Goal: Transaction & Acquisition: Obtain resource

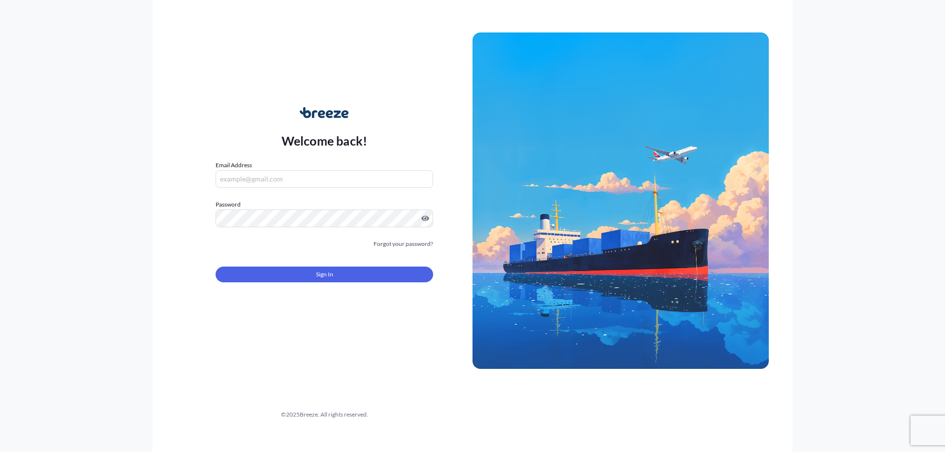
type input "[EMAIL_ADDRESS][DOMAIN_NAME]"
click at [300, 274] on button "Sign In" at bounding box center [325, 275] width 218 height 16
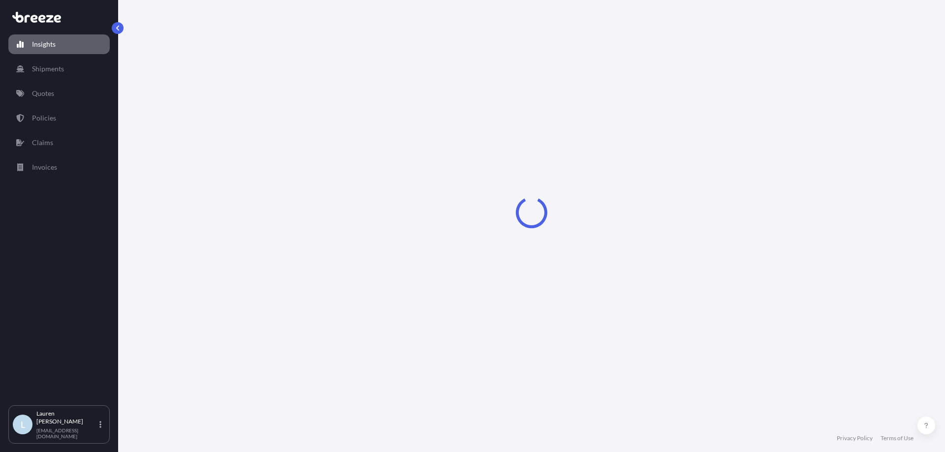
select select "2025"
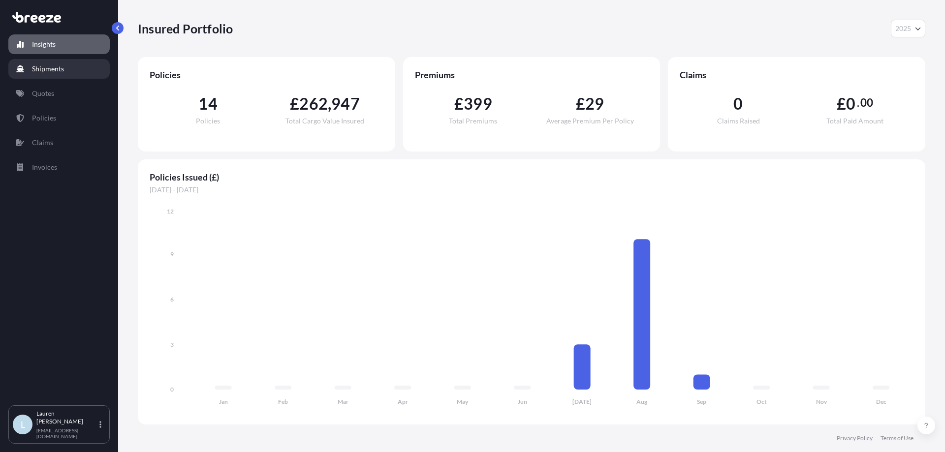
click at [73, 70] on link "Shipments" at bounding box center [58, 69] width 101 height 20
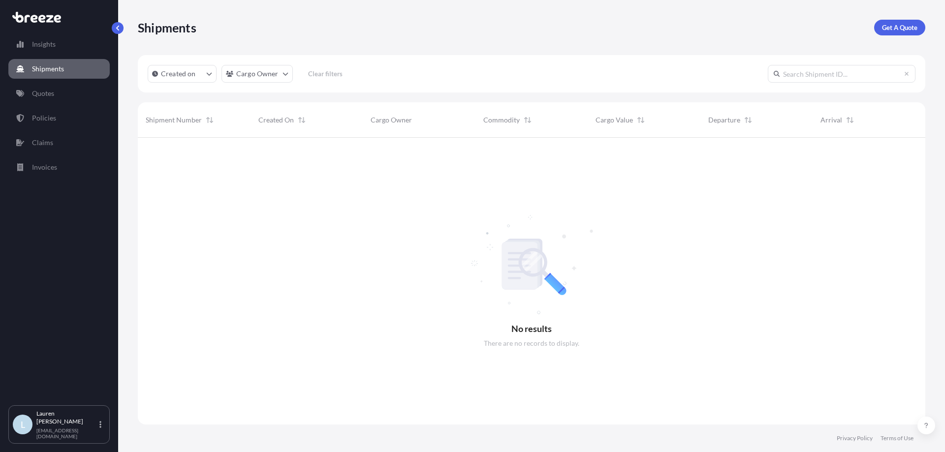
scroll to position [315, 780]
click at [64, 96] on link "Quotes" at bounding box center [58, 94] width 101 height 20
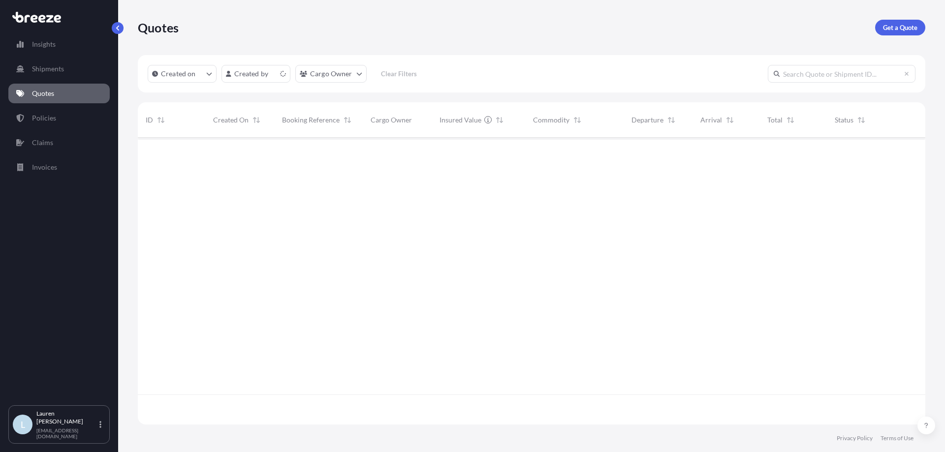
scroll to position [285, 780]
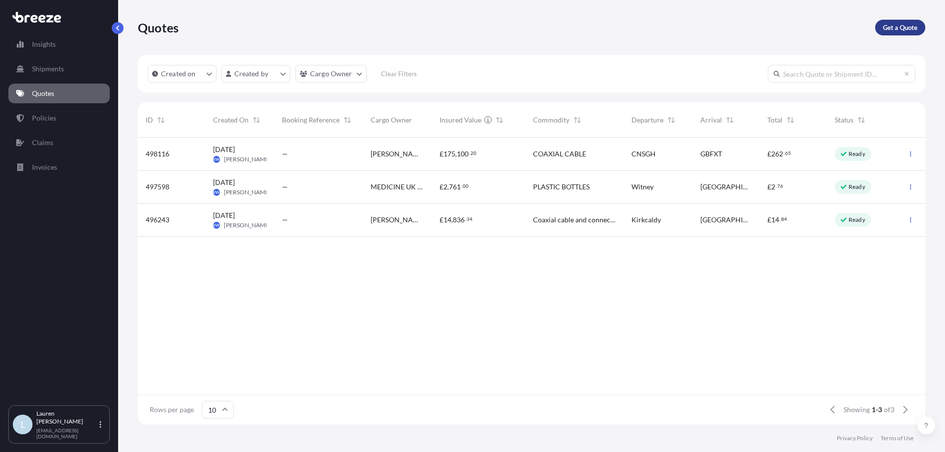
click at [892, 28] on p "Get a Quote" at bounding box center [900, 28] width 34 height 10
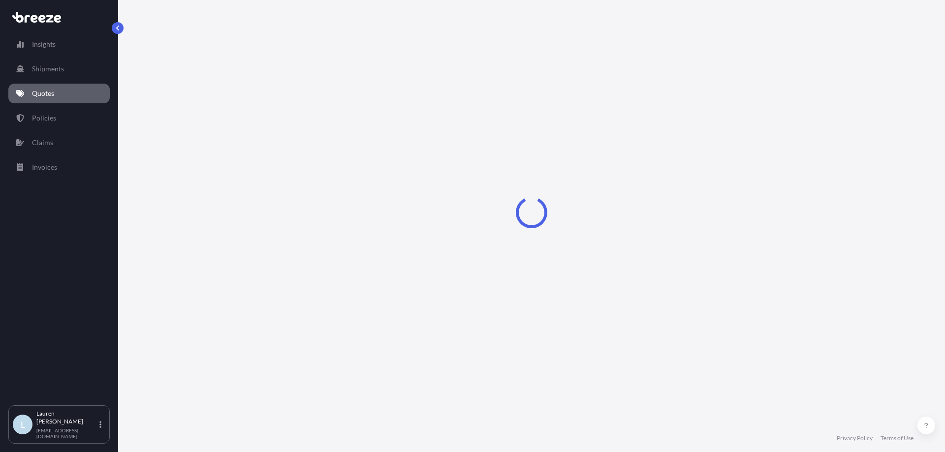
select select "Sea"
select select "1"
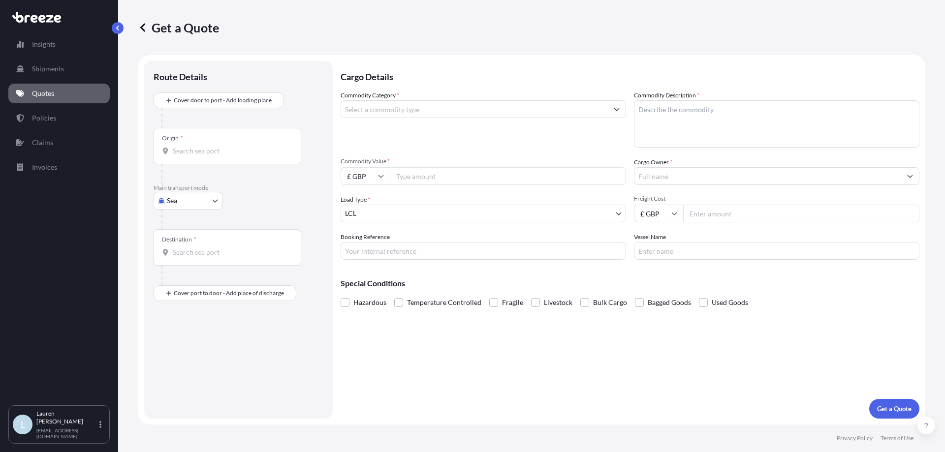
click at [424, 120] on div "Commodity Category *" at bounding box center [484, 119] width 286 height 57
click at [429, 106] on input "Commodity Category *" at bounding box center [474, 109] width 267 height 18
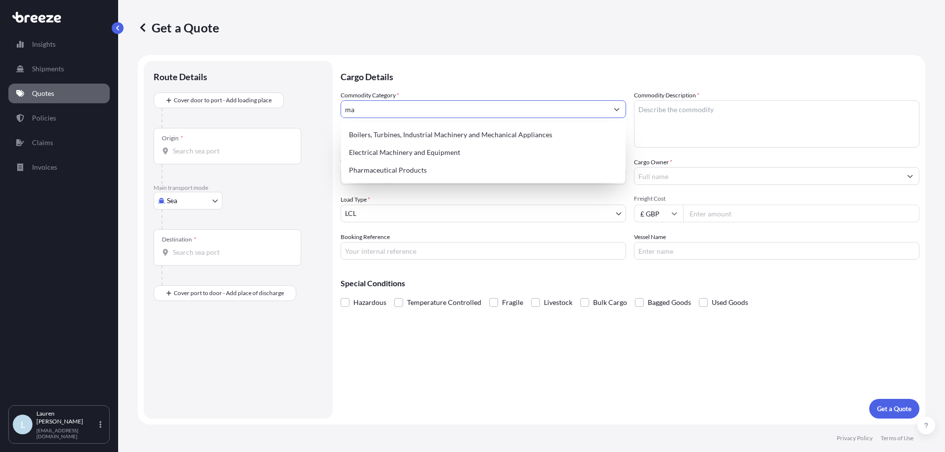
type input "m"
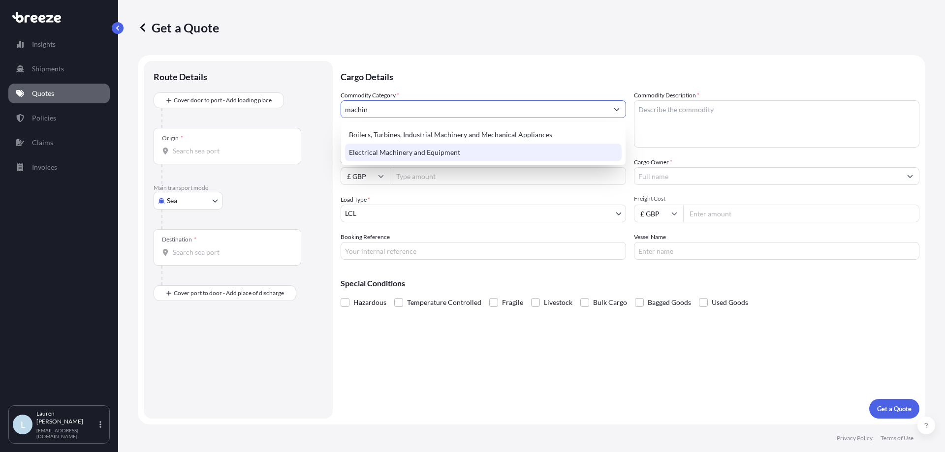
click at [407, 158] on div "Electrical Machinery and Equipment" at bounding box center [483, 153] width 277 height 18
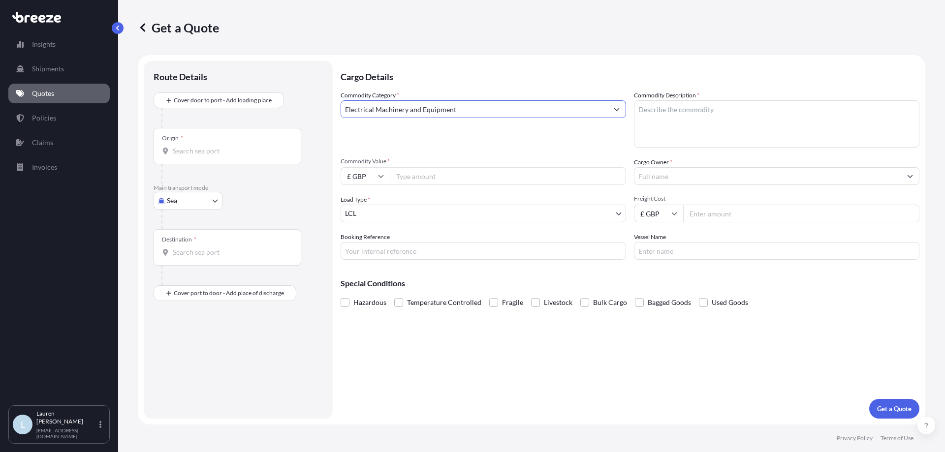
type input "Electrical Machinery and Equipment"
click at [762, 102] on textarea "Commodity Description *" at bounding box center [777, 123] width 286 height 47
type textarea "Fork Truck Parts"
click at [424, 176] on input "Commodity Value *" at bounding box center [508, 176] width 236 height 18
type input "2700"
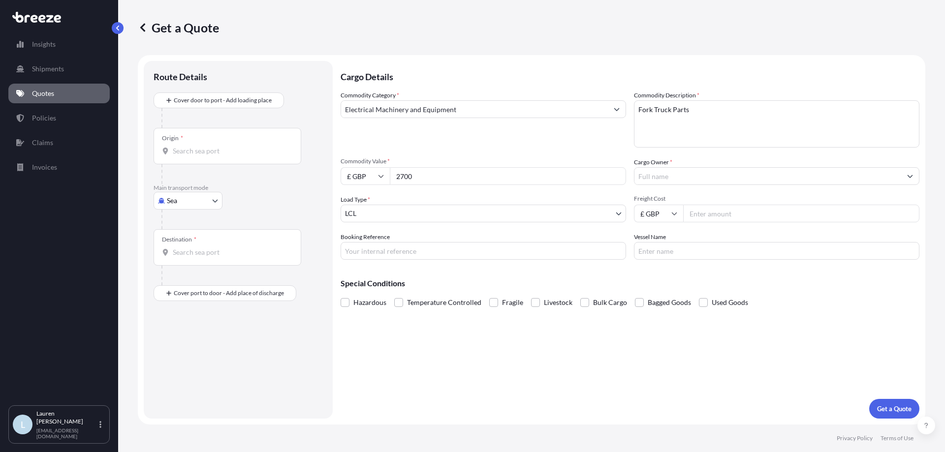
click at [373, 167] on input "£ GBP" at bounding box center [365, 176] width 49 height 18
click at [365, 198] on div "€ EUR" at bounding box center [365, 203] width 41 height 19
type input "€ EUR"
click at [702, 185] on div "Commodity Category * Electrical Machinery and Equipment Commodity Description *…" at bounding box center [630, 175] width 579 height 169
click at [702, 183] on input "Cargo Owner *" at bounding box center [768, 176] width 267 height 18
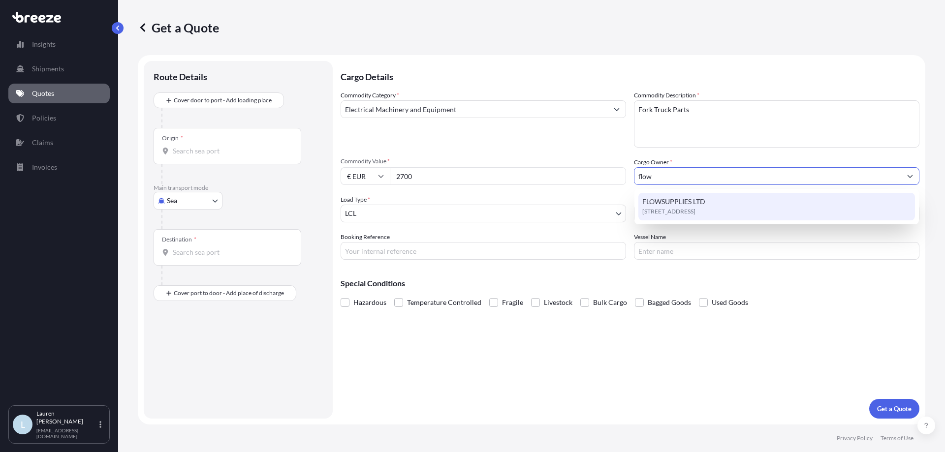
click at [711, 197] on div "FLOWSUPPLIES LTD SP11 8PX, SP11 8PX, [GEOGRAPHIC_DATA], [GEOGRAPHIC_DATA]" at bounding box center [776, 207] width 277 height 28
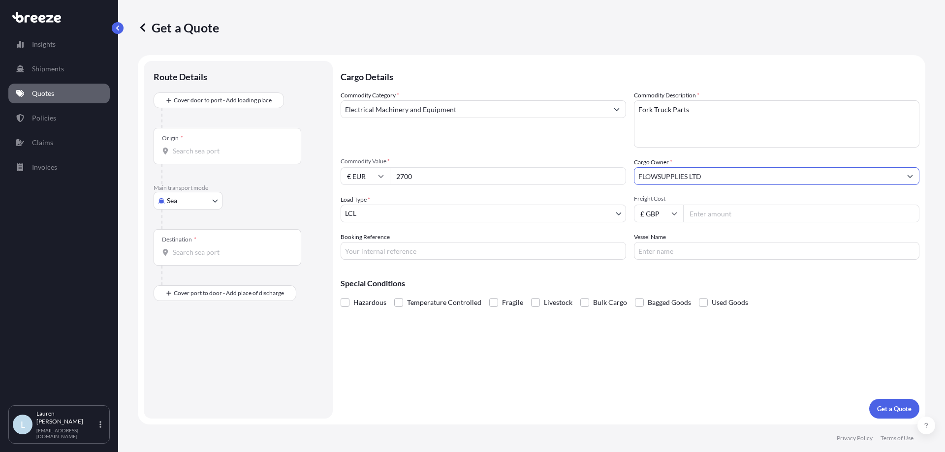
type input "FLOWSUPPLIES LTD"
click at [455, 213] on body "9 options available. 3 options available. 1 option available. Insights Shipment…" at bounding box center [472, 226] width 945 height 452
click at [191, 195] on body "Insights Shipments Quotes Policies Claims Invoices L [PERSON_NAME] [PERSON_NAME…" at bounding box center [472, 226] width 945 height 452
click at [187, 262] on span "Road" at bounding box center [180, 262] width 16 height 10
select select "Road"
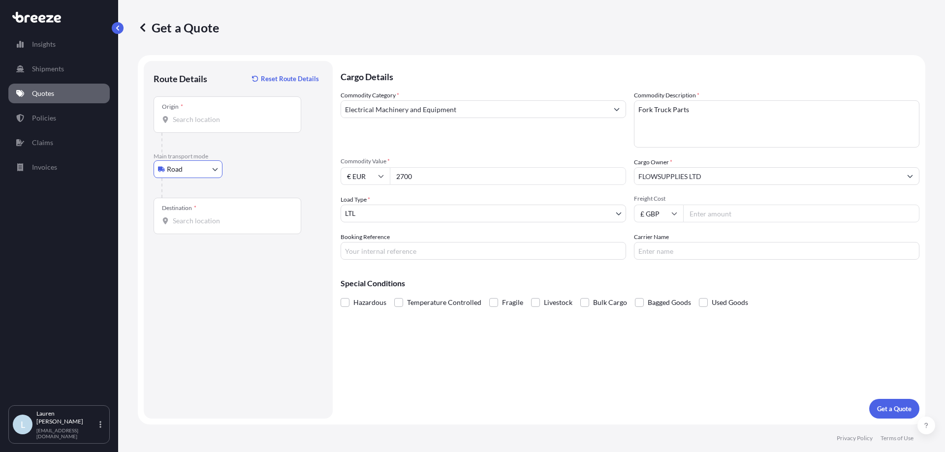
click at [395, 212] on body "Insights Shipments Quotes Policies Claims Invoices L [PERSON_NAME] [PERSON_NAME…" at bounding box center [472, 226] width 945 height 452
click at [727, 215] on input "Freight Cost" at bounding box center [801, 214] width 236 height 18
type input "195"
click at [444, 256] on input "Booking Reference" at bounding box center [484, 251] width 286 height 18
type input "R"
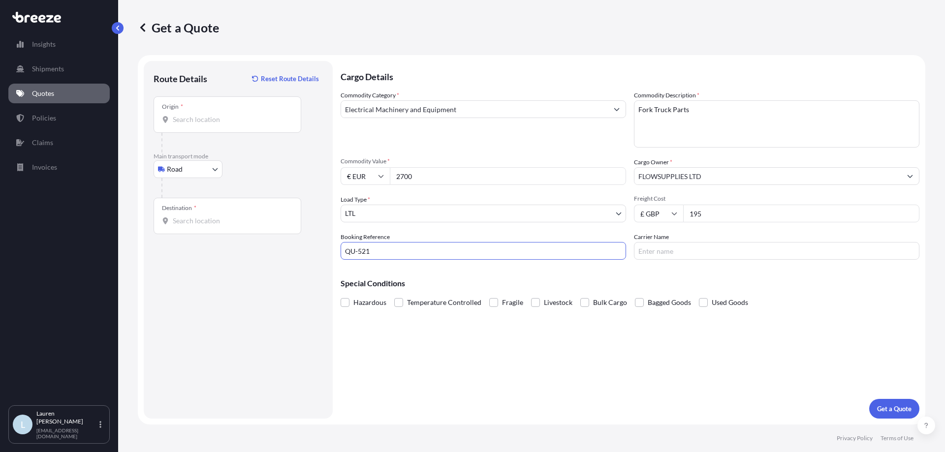
type input "QU-521"
click at [682, 250] on input "Carrier Name" at bounding box center [777, 251] width 286 height 18
click at [197, 116] on input "Origin *" at bounding box center [231, 120] width 116 height 10
drag, startPoint x: 204, startPoint y: 108, endPoint x: 135, endPoint y: 111, distance: 68.5
click at [135, 111] on div "Get a Quote Route Details Reset Route Details Place of loading Road Road Rail O…" at bounding box center [531, 212] width 827 height 425
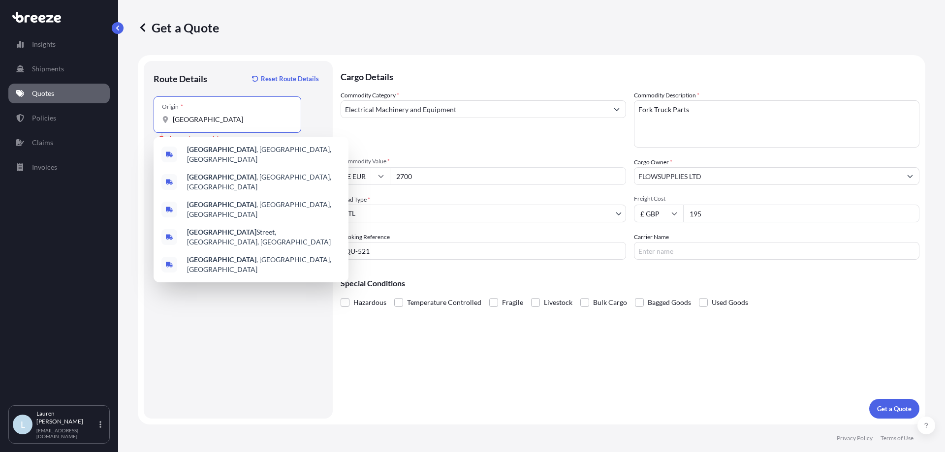
drag, startPoint x: 173, startPoint y: 121, endPoint x: 139, endPoint y: 115, distance: 33.9
click at [139, 115] on form "Route Details Reset Route Details Place of loading Road Road Rail Origin * [GEO…" at bounding box center [532, 240] width 788 height 370
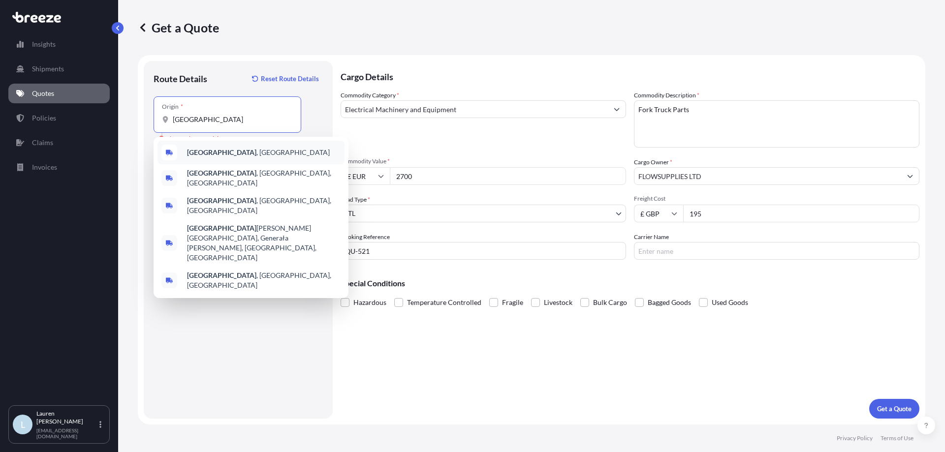
click at [229, 154] on span "[GEOGRAPHIC_DATA] , [GEOGRAPHIC_DATA]" at bounding box center [258, 153] width 143 height 10
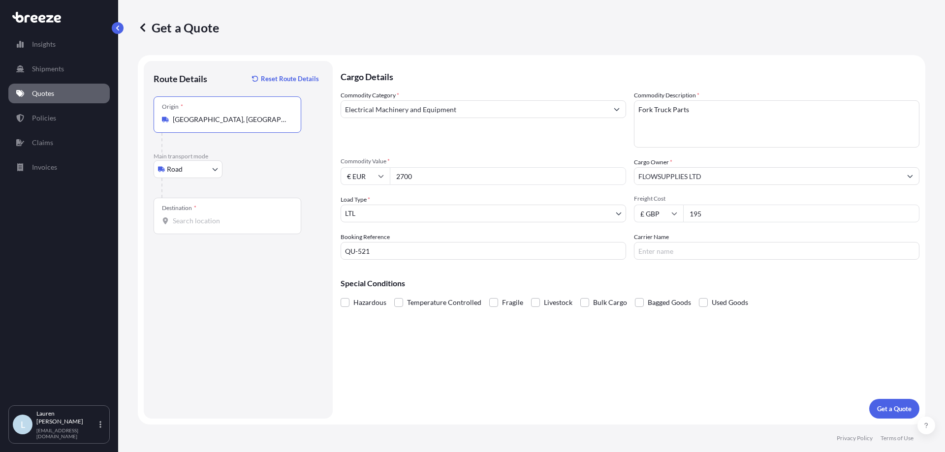
type input "[GEOGRAPHIC_DATA], [GEOGRAPHIC_DATA]"
click at [218, 215] on div "Destination *" at bounding box center [228, 216] width 148 height 36
click at [218, 216] on input "Destination *" at bounding box center [231, 221] width 116 height 10
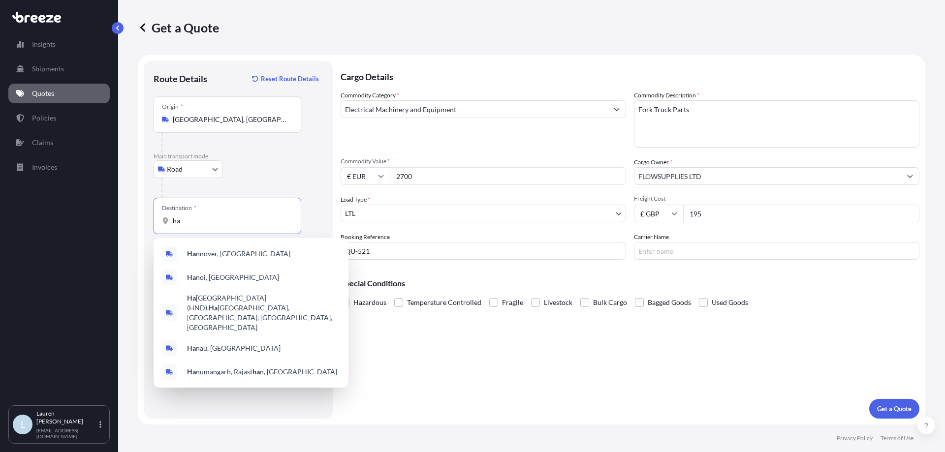
type input "h"
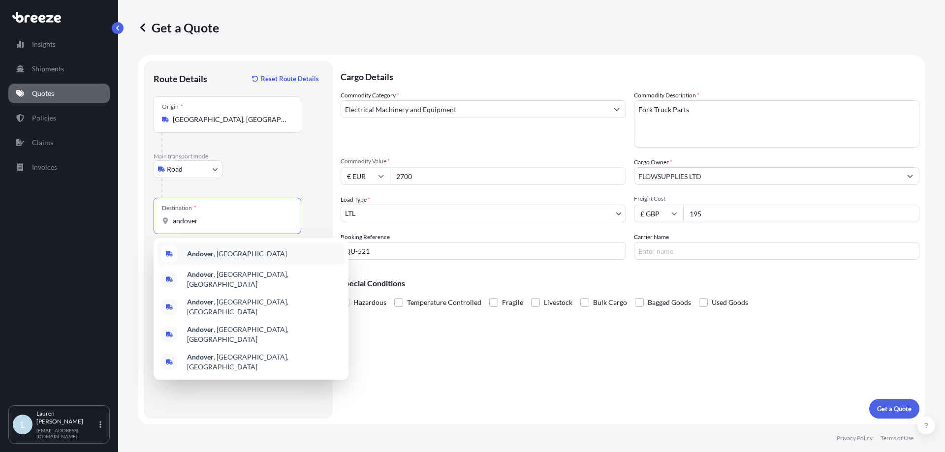
click at [224, 250] on span "Andover , [GEOGRAPHIC_DATA]" at bounding box center [237, 254] width 100 height 10
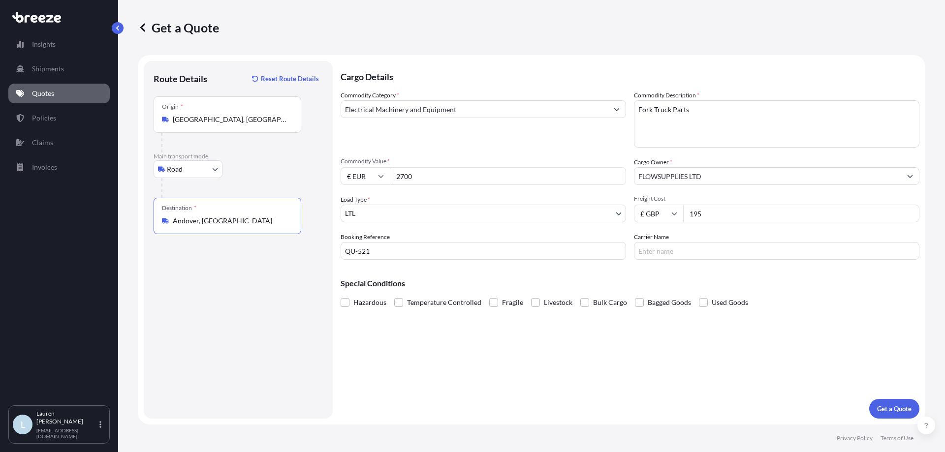
type input "Andover, [GEOGRAPHIC_DATA]"
click at [525, 333] on div "Cargo Details Commodity Category * Electrical Machinery and Equipment Commodity…" at bounding box center [630, 240] width 579 height 358
click at [895, 405] on p "Get a Quote" at bounding box center [894, 409] width 34 height 10
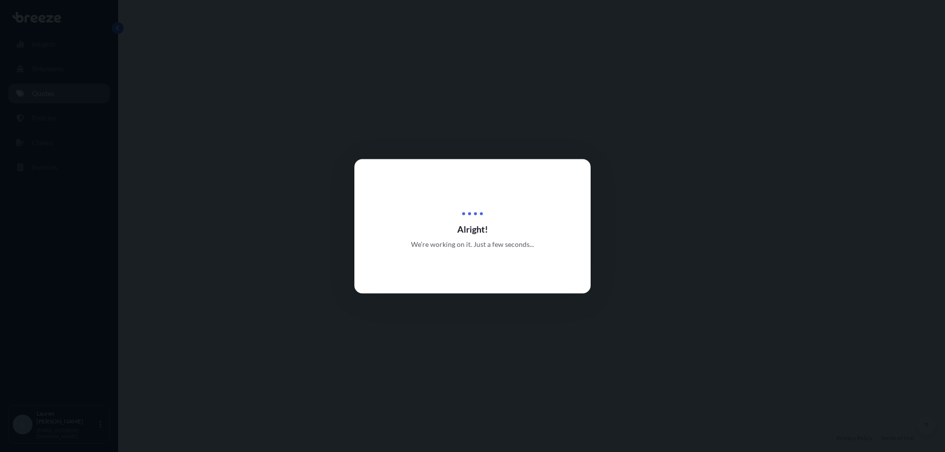
select select "Road"
select select "1"
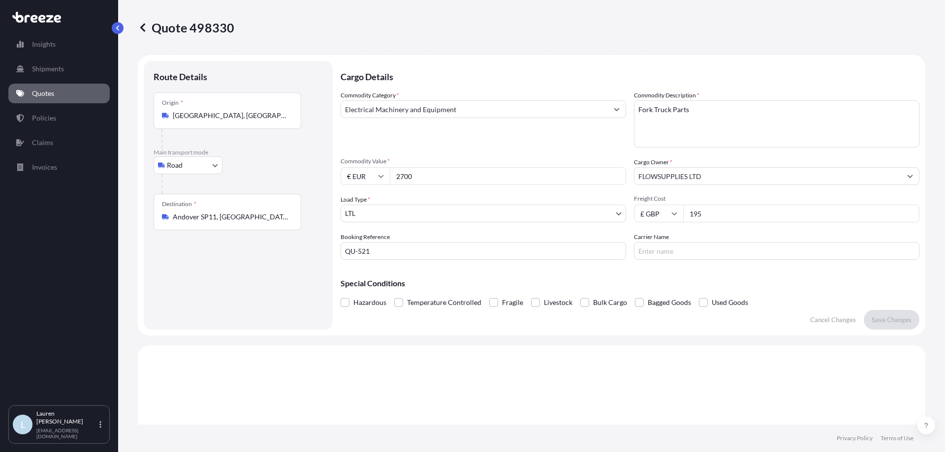
drag, startPoint x: 386, startPoint y: 178, endPoint x: 364, endPoint y: 178, distance: 21.7
click at [364, 178] on div "€ EUR 2700" at bounding box center [484, 176] width 286 height 18
type input "2340.45"
click at [364, 178] on input "€ EUR" at bounding box center [365, 176] width 49 height 18
click at [366, 223] on div "£ GBP" at bounding box center [365, 224] width 41 height 19
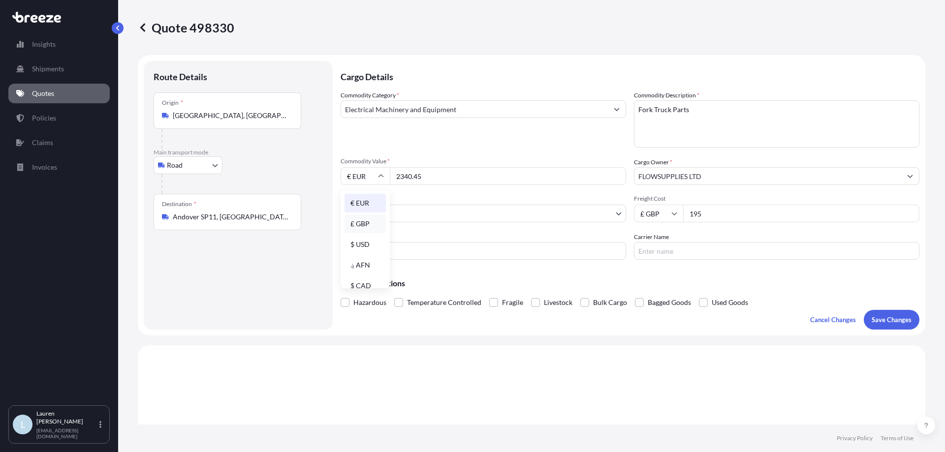
type input "£ GBP"
click at [882, 314] on button "Save Changes" at bounding box center [892, 320] width 56 height 20
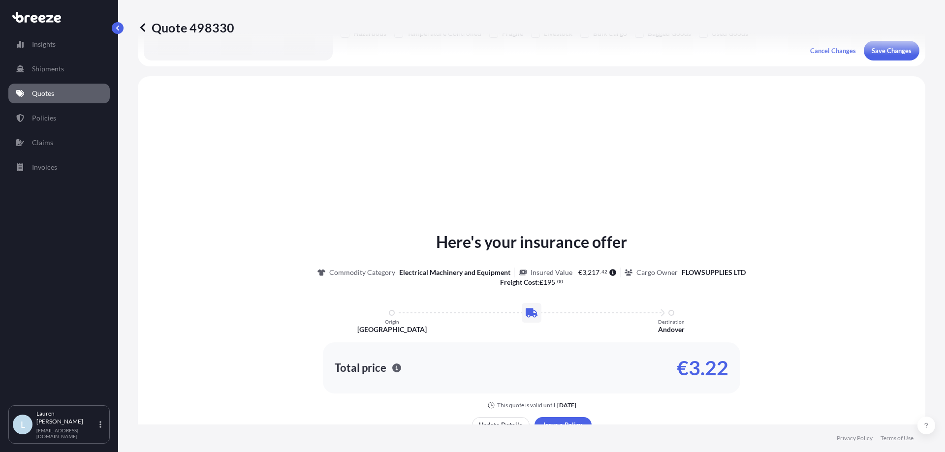
scroll to position [296, 0]
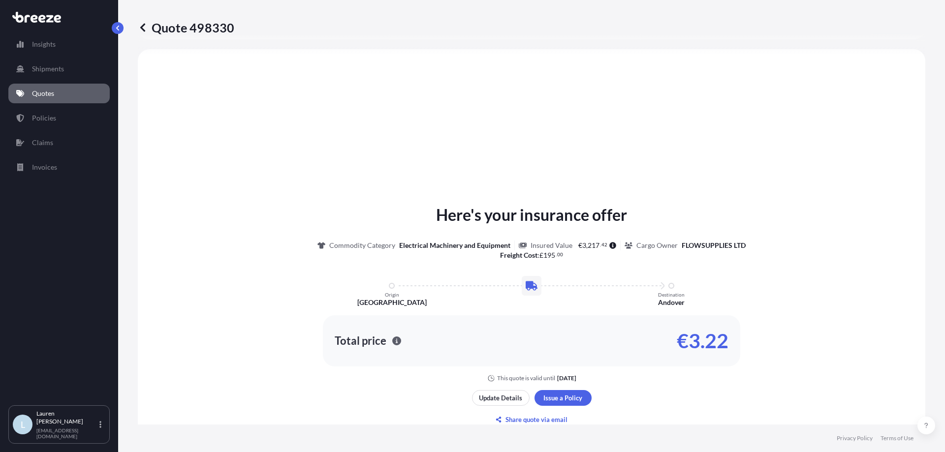
select select "Road"
select select "1"
